Goal: Check status: Check status

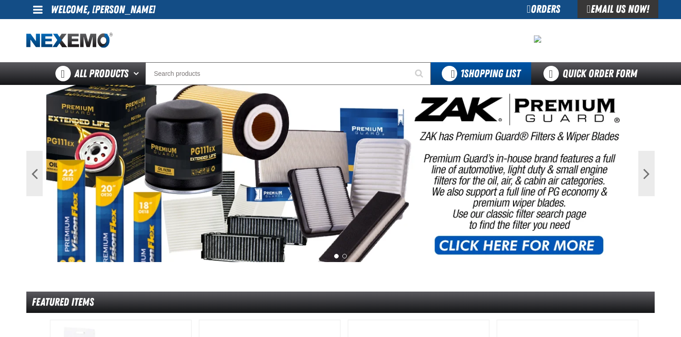
click at [544, 6] on div "Orders" at bounding box center [544, 9] width 68 height 18
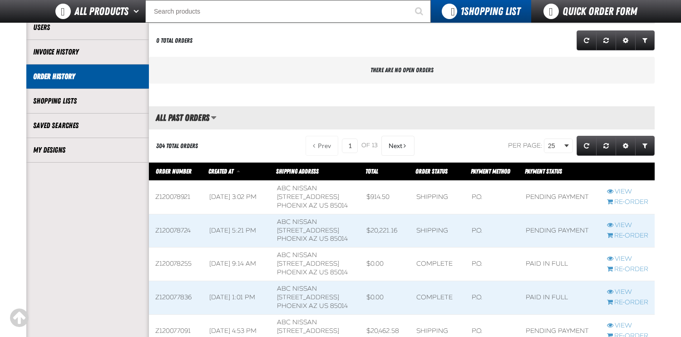
scroll to position [136, 0]
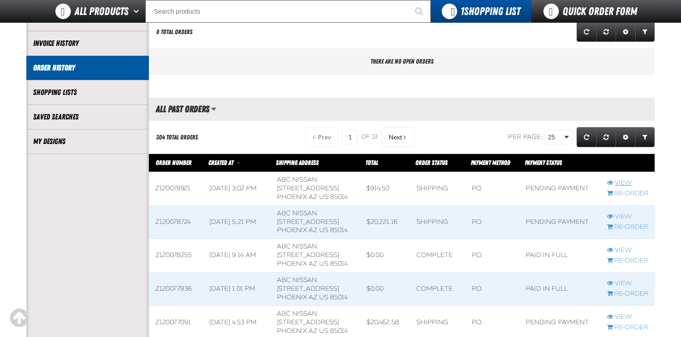
click at [625, 188] on link "View" at bounding box center [627, 183] width 41 height 9
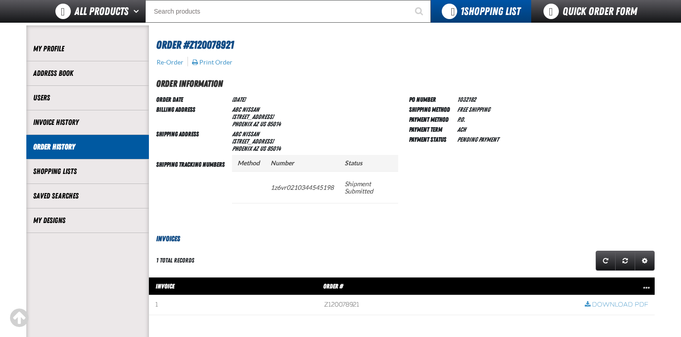
scroll to position [45, 0]
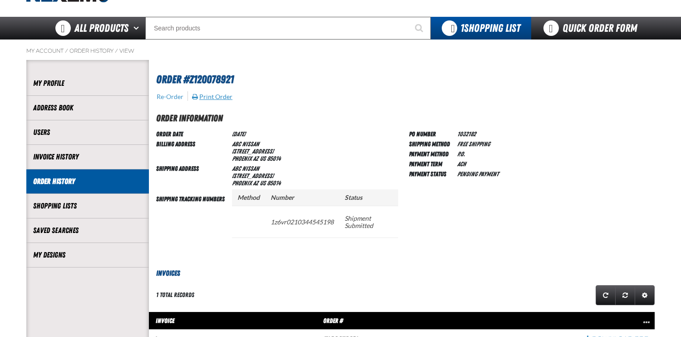
click at [215, 95] on button "Print Order" at bounding box center [212, 97] width 41 height 8
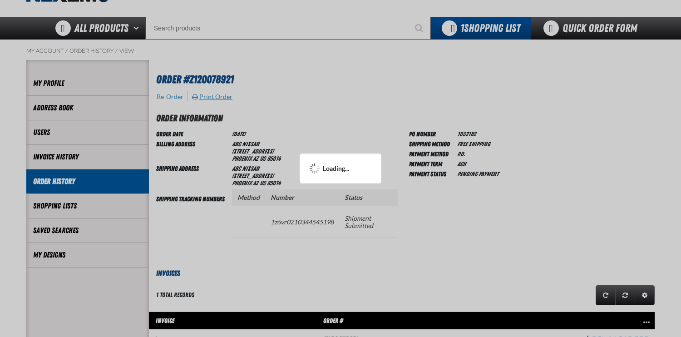
scroll to position [0, 0]
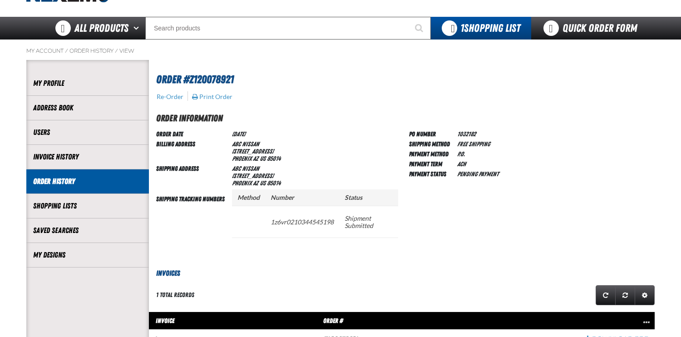
scroll to position [0, 0]
click at [221, 98] on button "Print Order" at bounding box center [212, 97] width 41 height 8
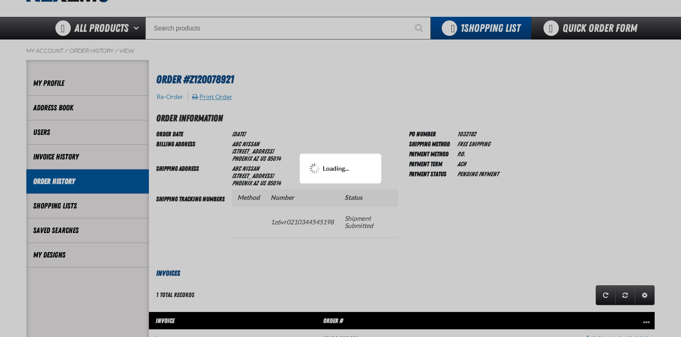
scroll to position [0, 0]
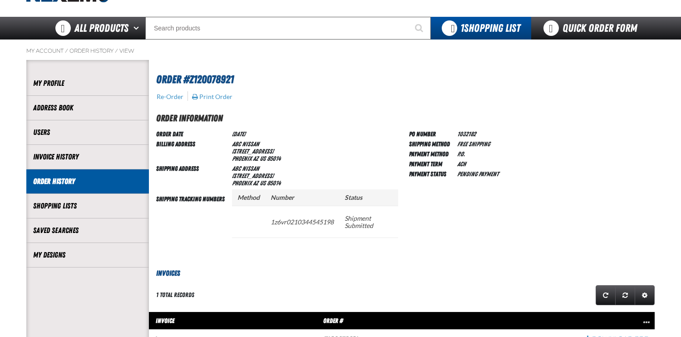
scroll to position [0, 0]
